Goal: Transaction & Acquisition: Obtain resource

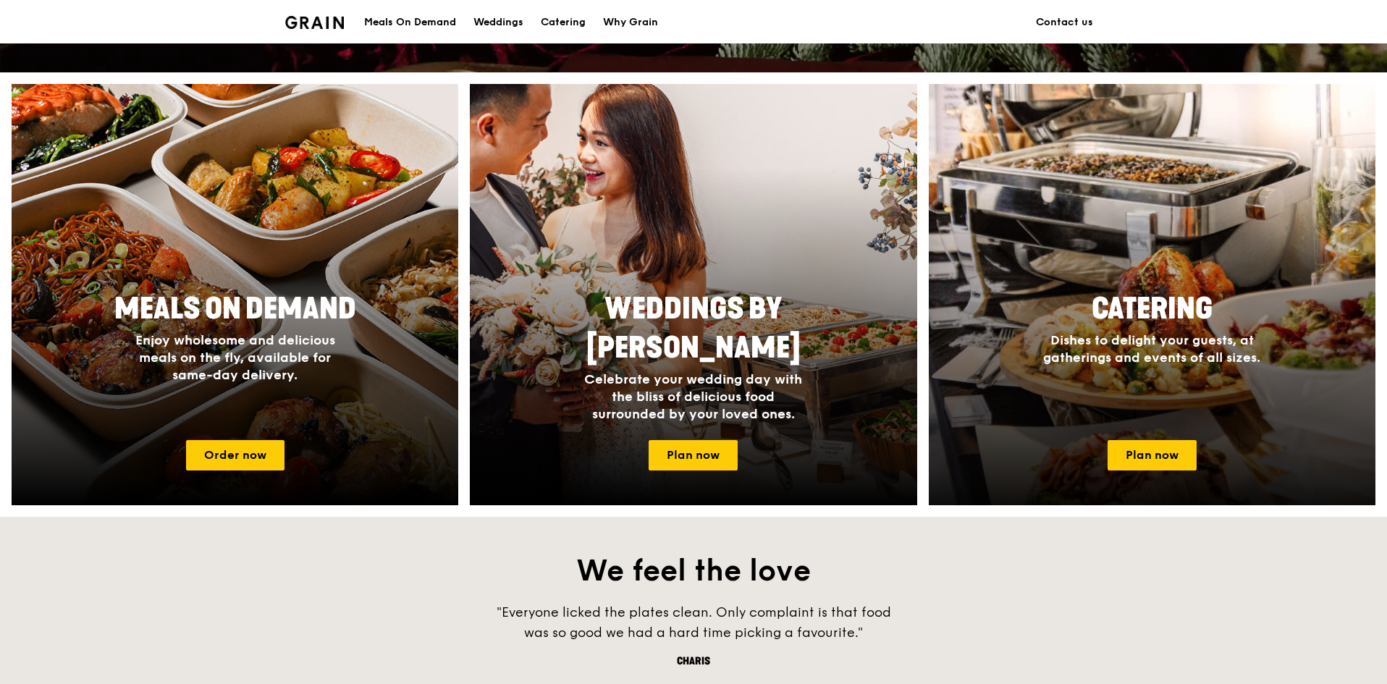
scroll to position [652, 0]
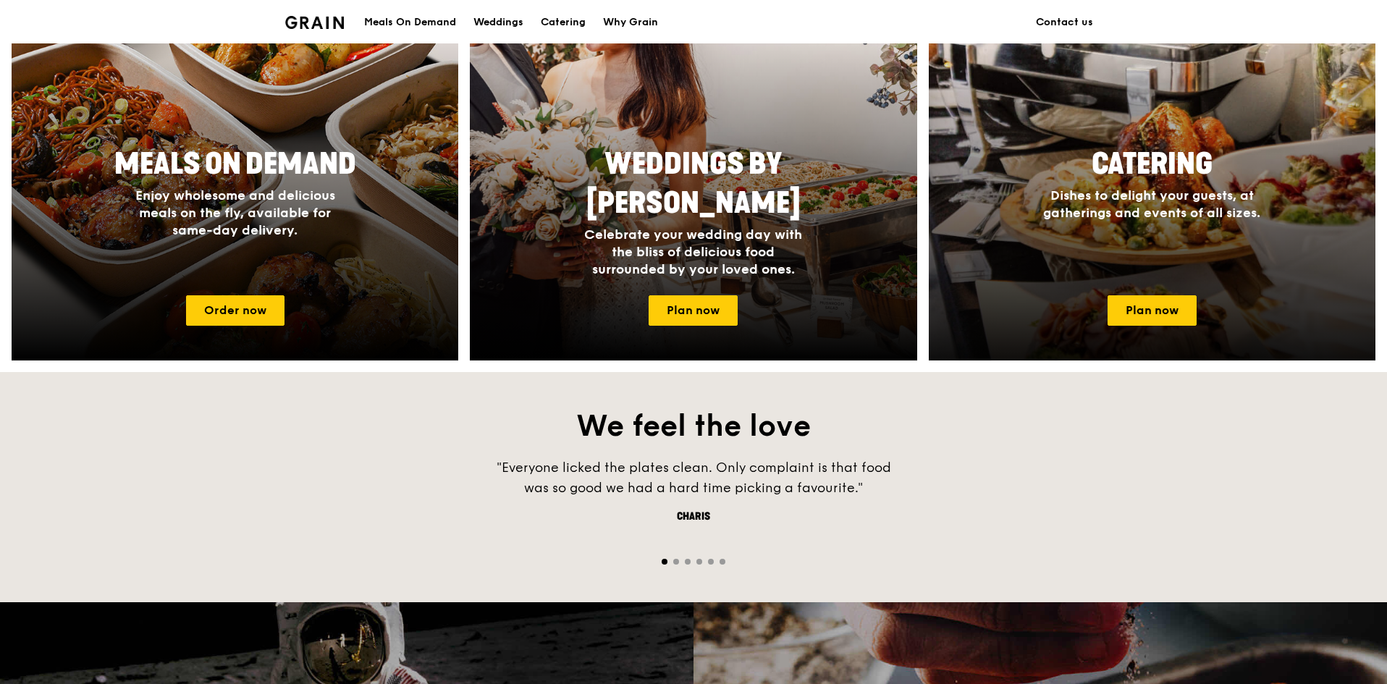
click at [1071, 286] on div at bounding box center [1153, 149] width 492 height 463
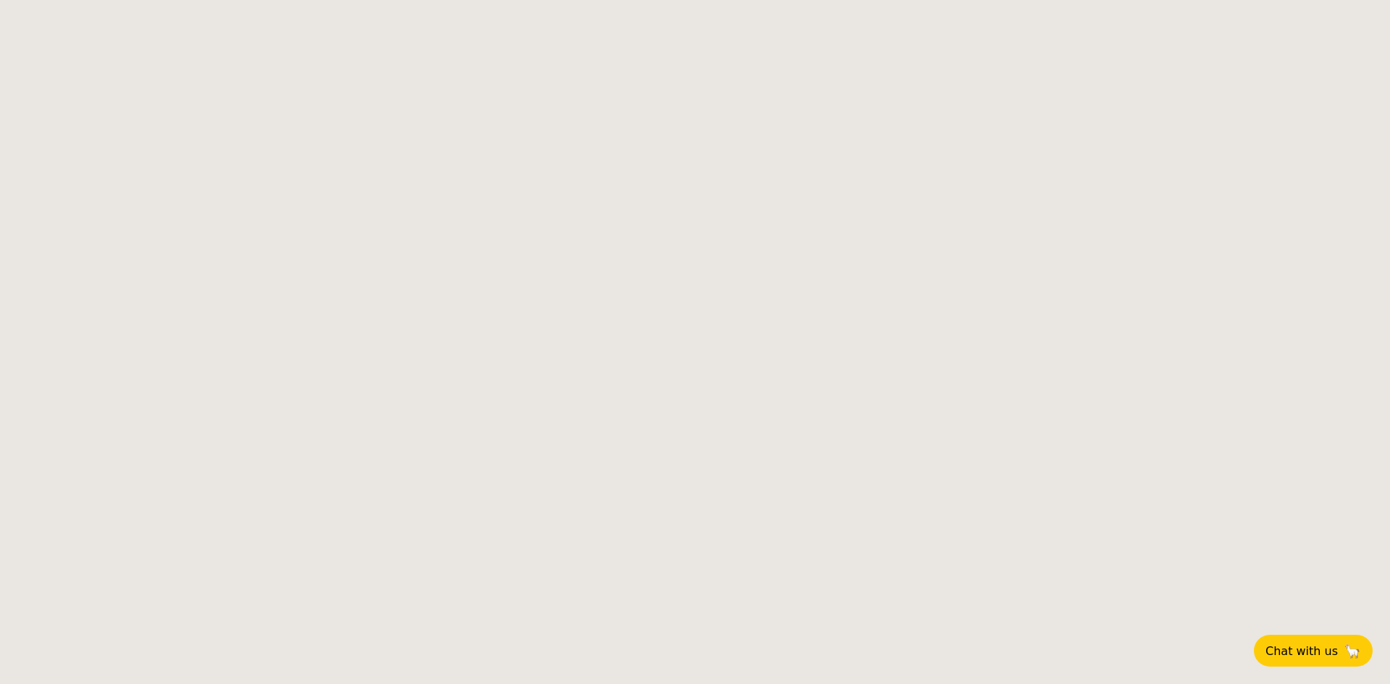
select select
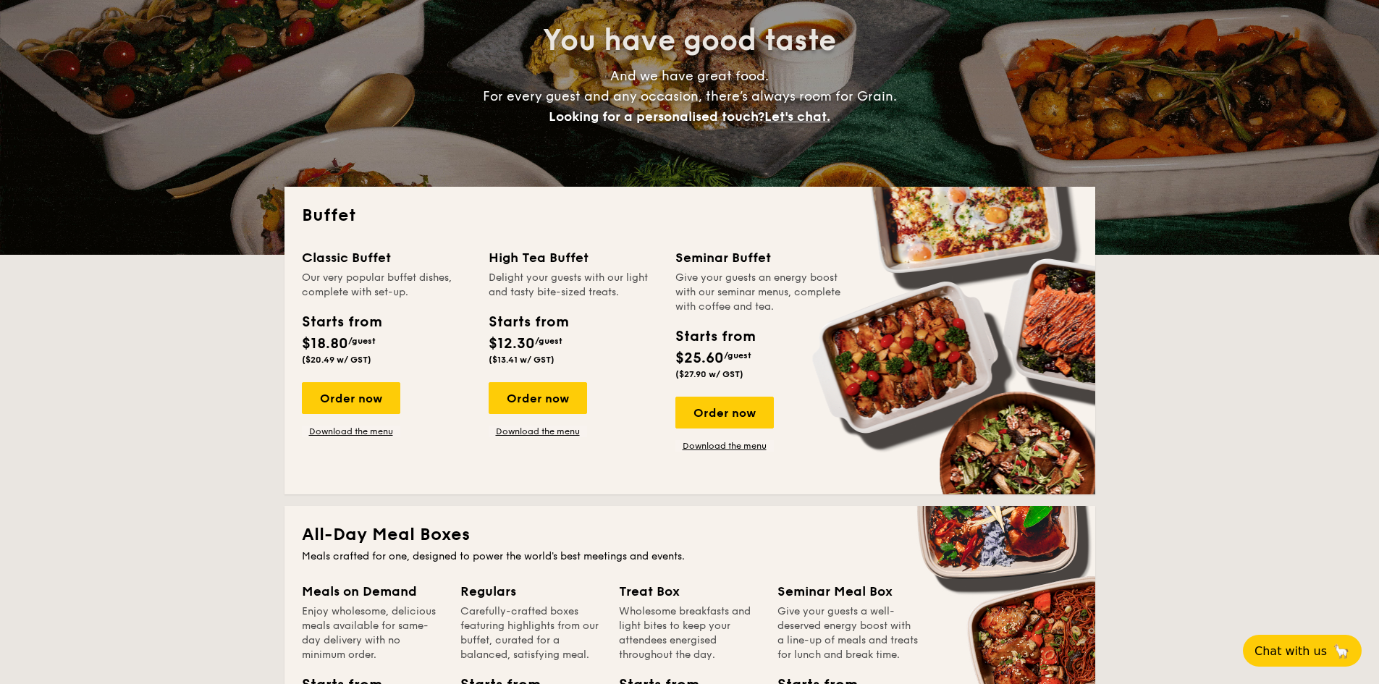
scroll to position [290, 0]
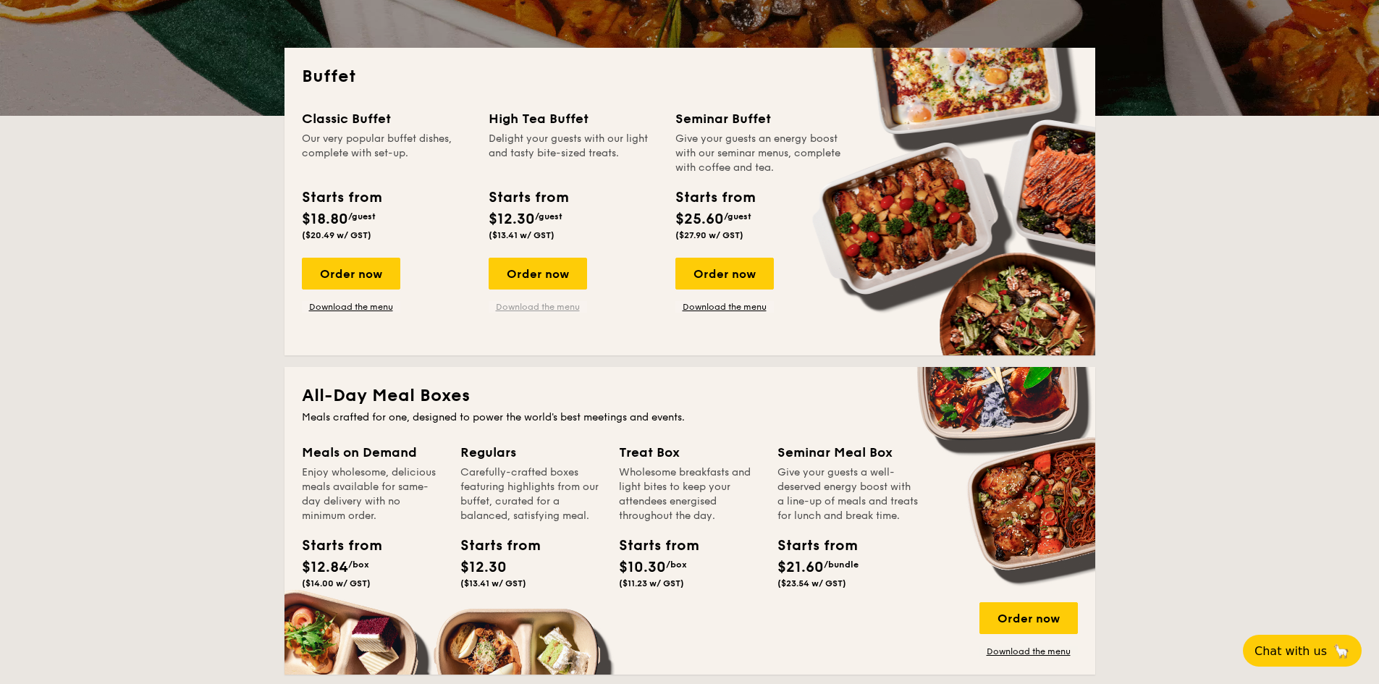
click at [553, 303] on link "Download the menu" at bounding box center [538, 307] width 98 height 12
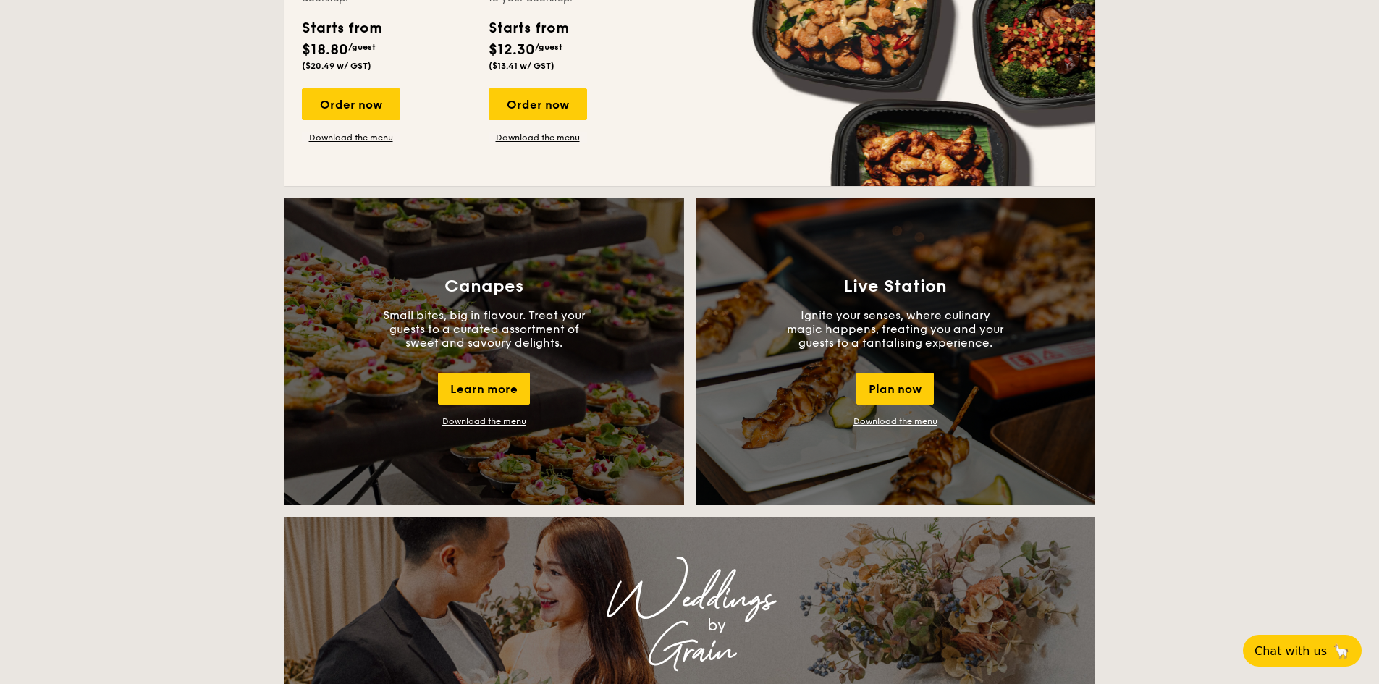
scroll to position [1159, 0]
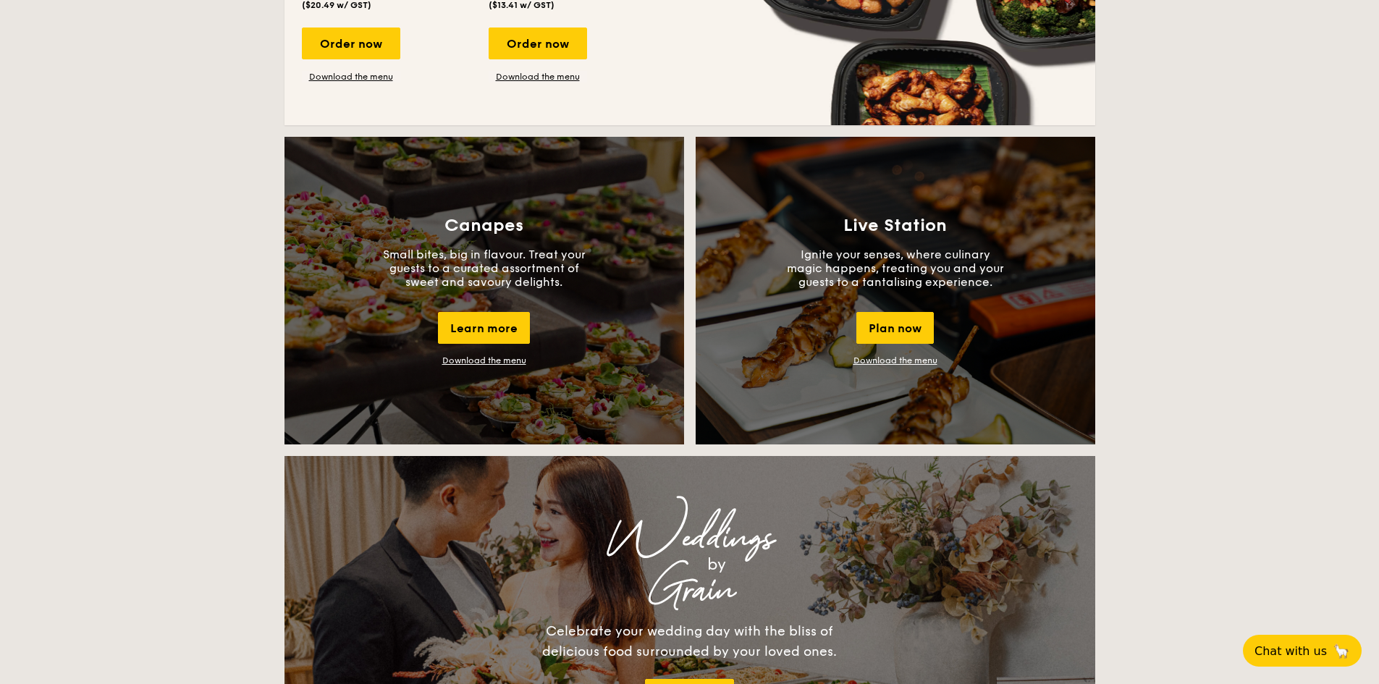
click at [507, 359] on link "Download the menu" at bounding box center [484, 361] width 84 height 10
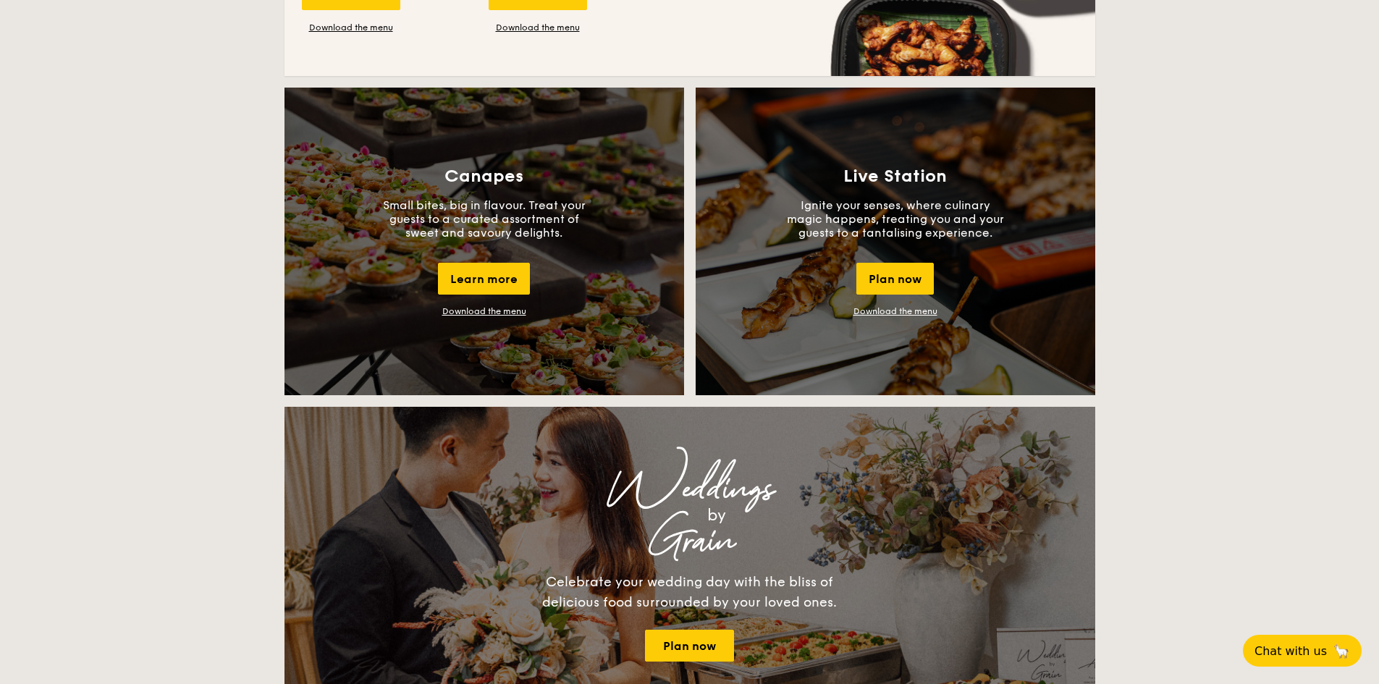
scroll to position [1231, 0]
